Goal: Task Accomplishment & Management: Use online tool/utility

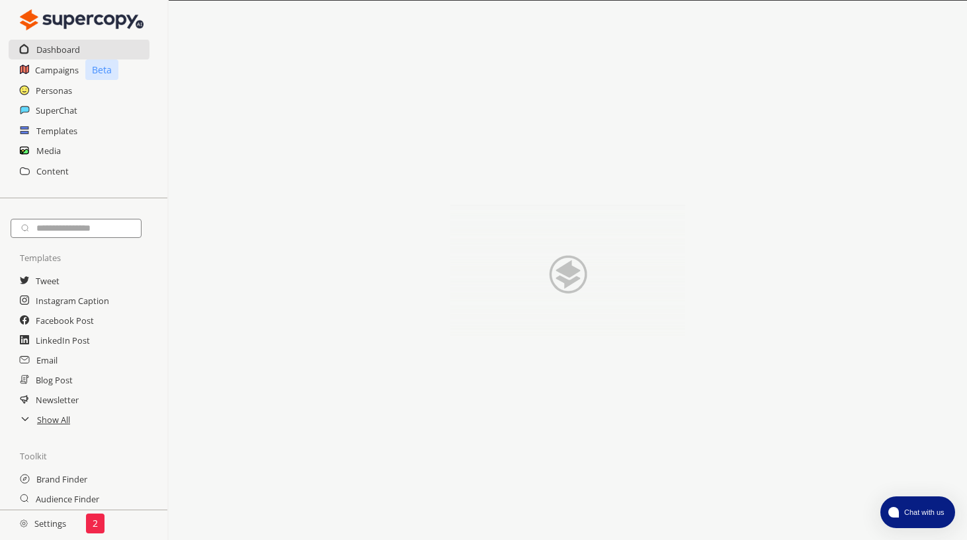
click at [35, 520] on h2 "Settings" at bounding box center [43, 524] width 86 height 26
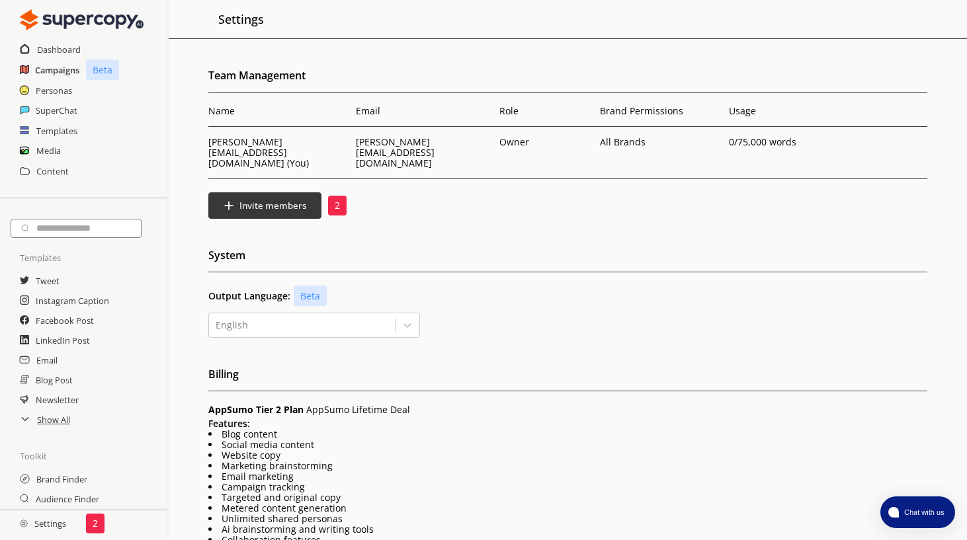
click at [62, 77] on h2 "Campaigns" at bounding box center [57, 70] width 44 height 20
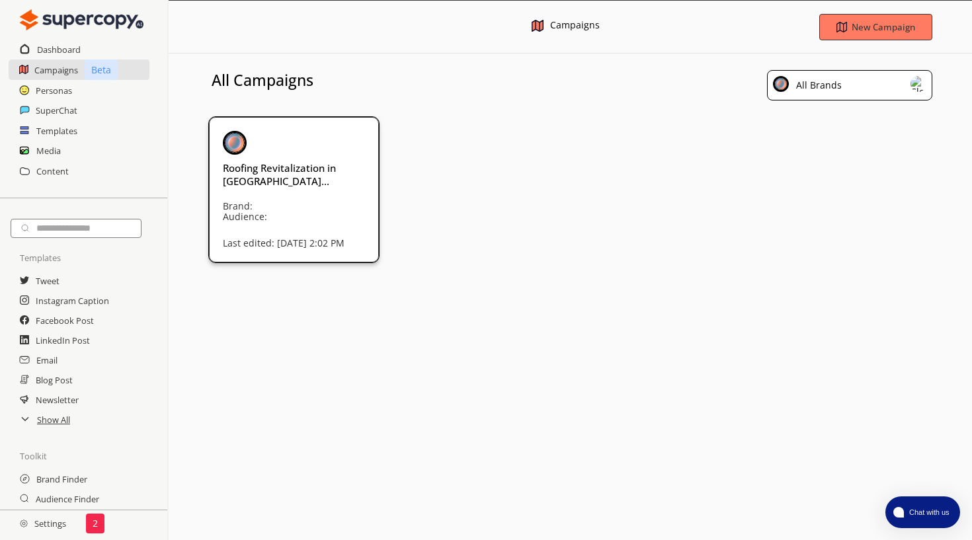
click at [281, 189] on div "Roofing Revitalization in [GEOGRAPHIC_DATA]... Brand: Audience: Last edited: [D…" at bounding box center [294, 178] width 142 height 95
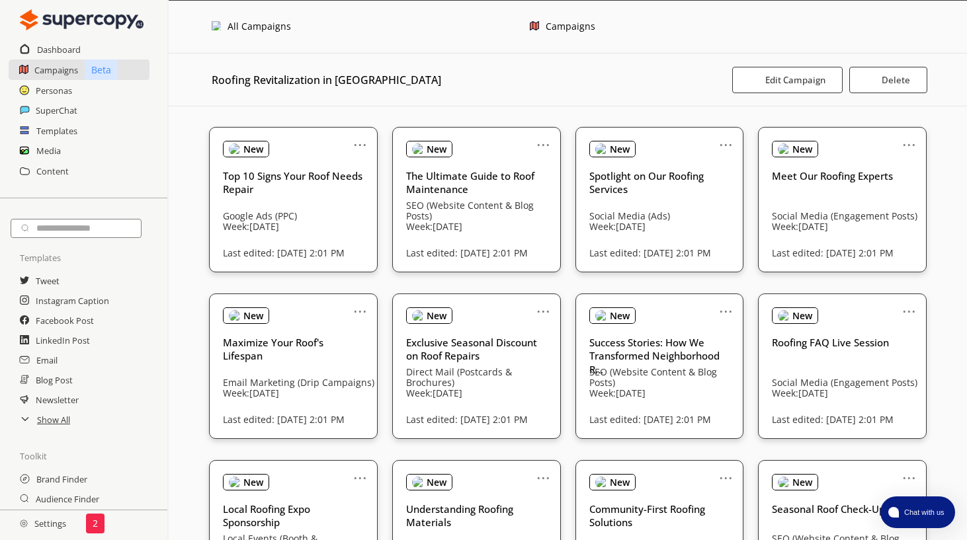
click at [219, 18] on div "All Campaigns Campaigns" at bounding box center [568, 27] width 798 height 53
click at [35, 132] on div "Templates" at bounding box center [83, 131] width 167 height 20
click at [46, 131] on h2 "Templates" at bounding box center [57, 131] width 42 height 20
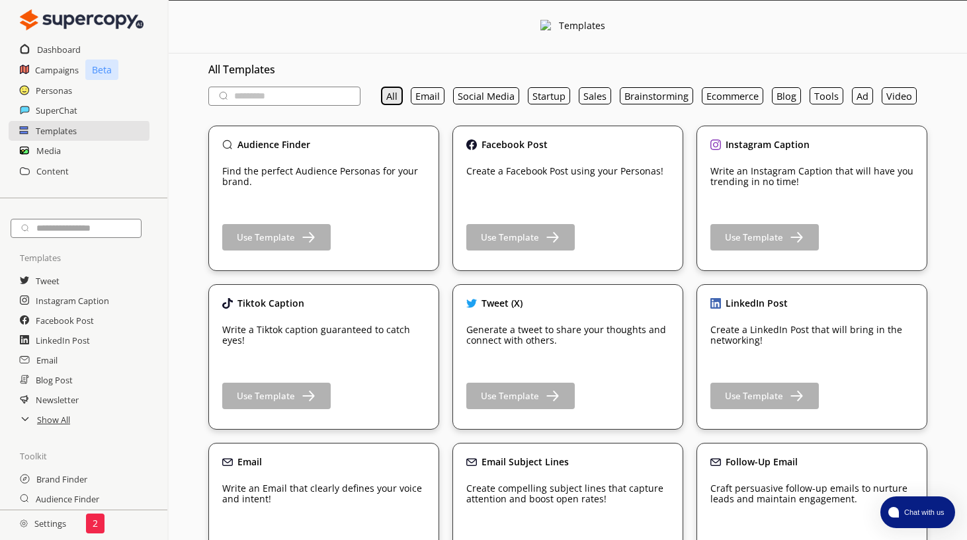
click at [388, 99] on button "All" at bounding box center [392, 95] width 21 height 17
click at [60, 71] on h2 "Campaigns" at bounding box center [57, 70] width 44 height 20
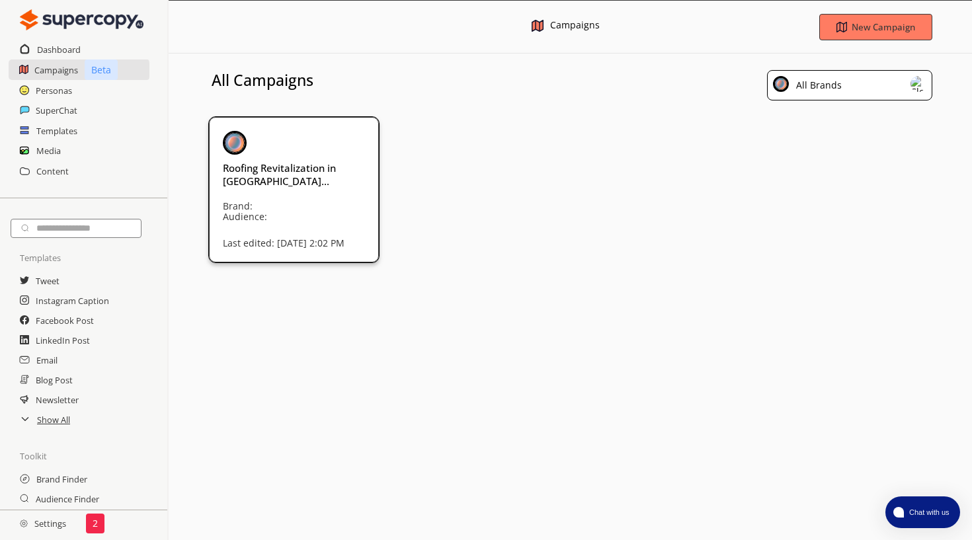
click at [245, 194] on div "Roofing Revitalization in [GEOGRAPHIC_DATA]... Brand: Audience: Last edited: [D…" at bounding box center [294, 178] width 142 height 95
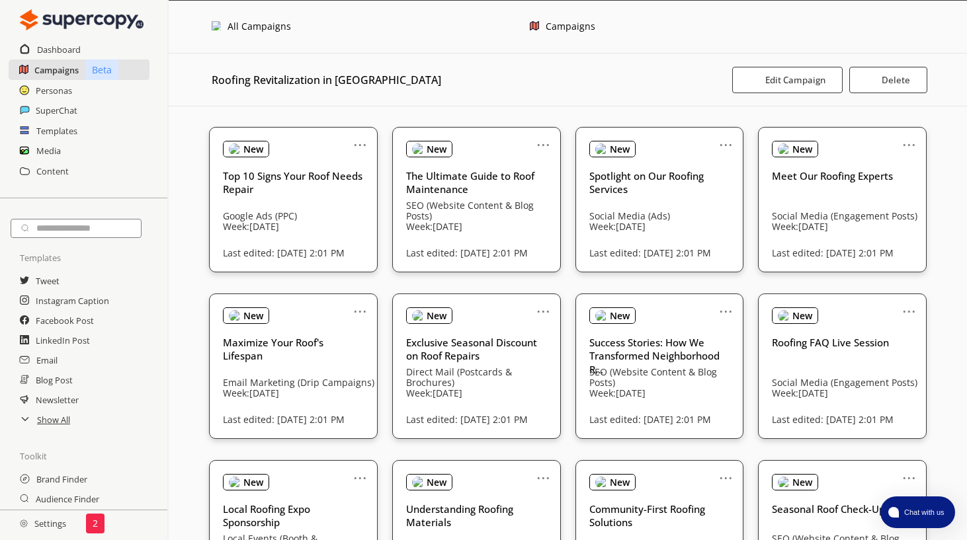
click at [59, 75] on h2 "Campaigns" at bounding box center [56, 70] width 44 height 20
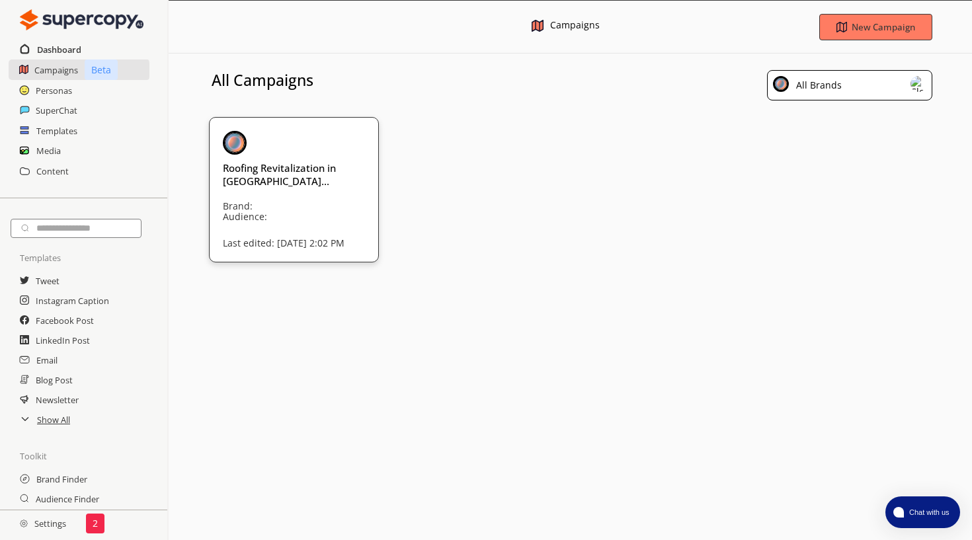
click at [54, 52] on h2 "Dashboard" at bounding box center [59, 50] width 44 height 20
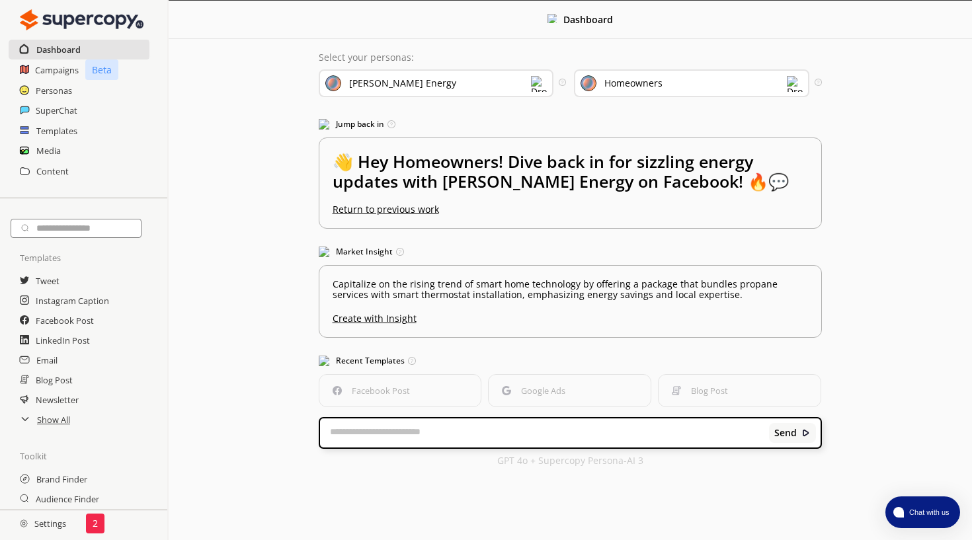
click at [56, 53] on h2 "Dashboard" at bounding box center [58, 50] width 44 height 20
click at [395, 89] on div "[PERSON_NAME] Energy" at bounding box center [390, 83] width 131 height 15
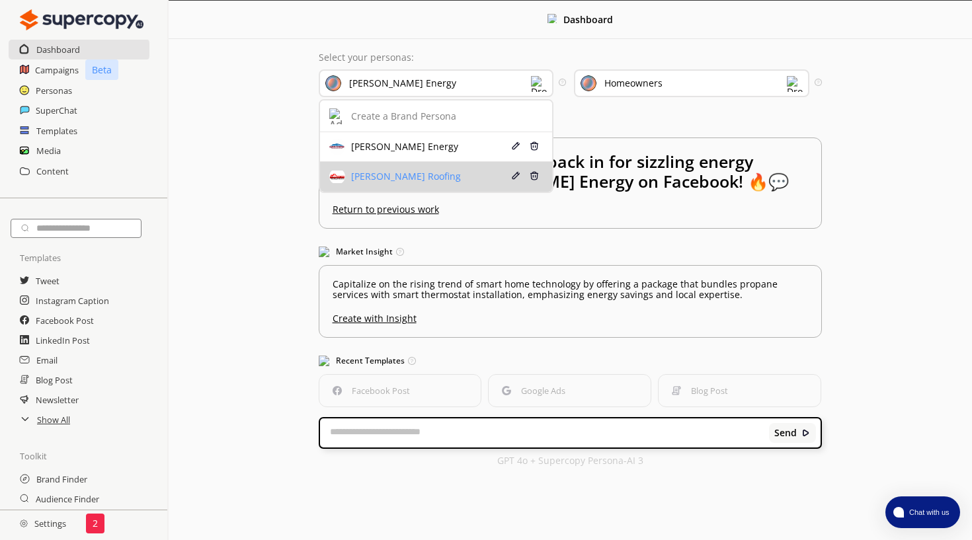
click at [386, 175] on div "[PERSON_NAME] Roofing" at bounding box center [404, 176] width 113 height 11
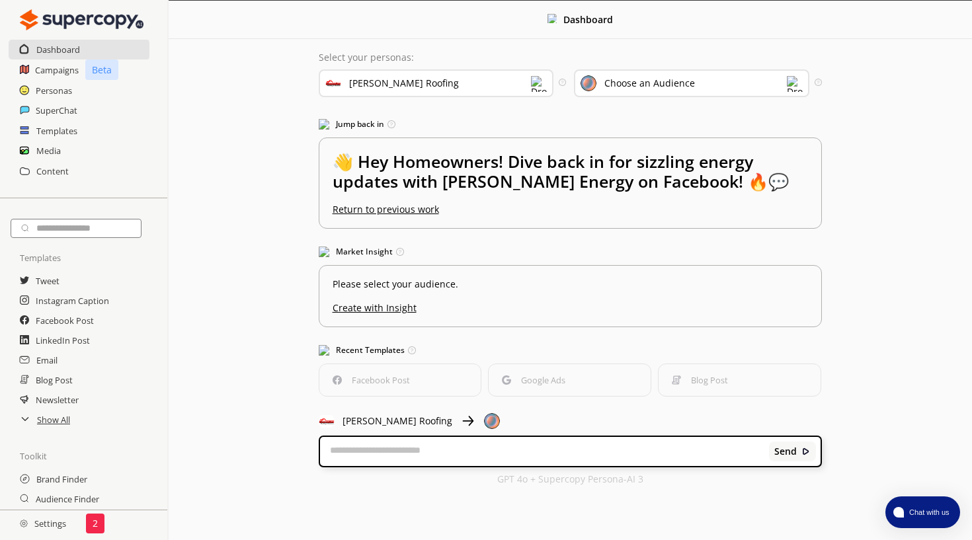
click at [626, 83] on div "Choose an Audience" at bounding box center [649, 83] width 91 height 11
click at [628, 138] on li "Homeowners looking for roofer Edit Delete" at bounding box center [691, 146] width 233 height 29
click at [616, 142] on div "Homeowners looking for roofer" at bounding box center [674, 147] width 179 height 11
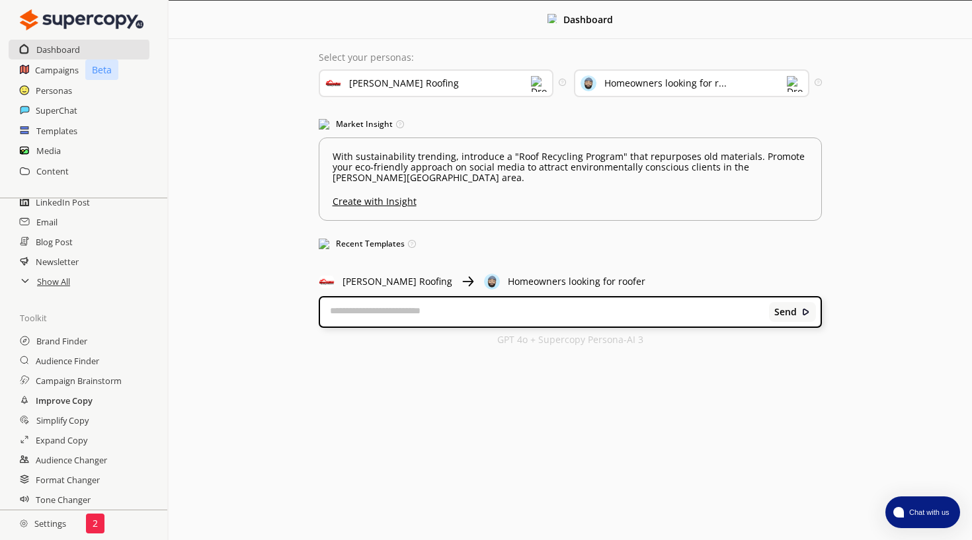
click at [82, 395] on h2 "Improve Copy" at bounding box center [64, 401] width 57 height 20
